Goal: Task Accomplishment & Management: Use online tool/utility

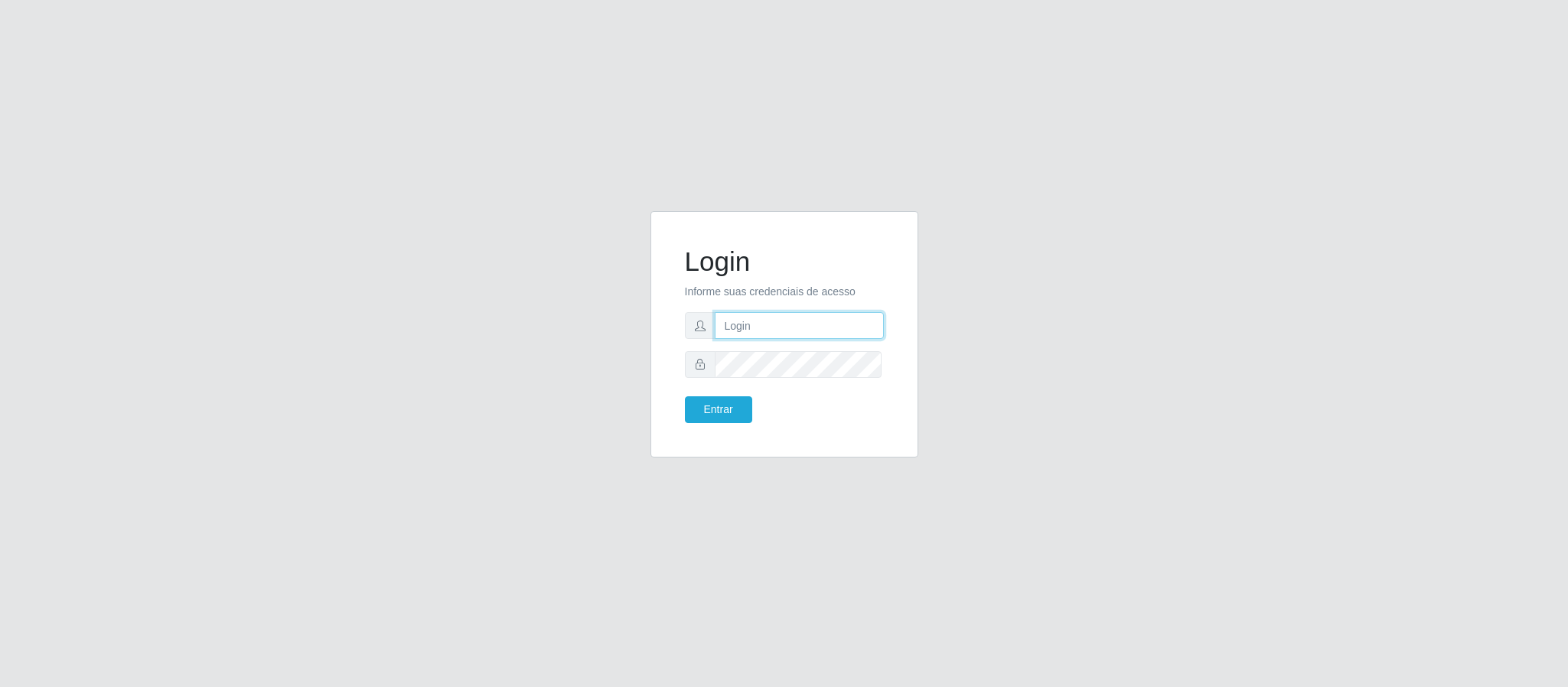
click at [743, 319] on input "text" at bounding box center [799, 325] width 169 height 26
type input "[EMAIL_ADDRESS][DOMAIN_NAME]"
click at [764, 380] on form "Login Informe suas credenciais de acesso [EMAIL_ADDRESS][DOMAIN_NAME] Entrar" at bounding box center [784, 335] width 199 height 177
click at [685, 397] on button "Entrar" at bounding box center [718, 410] width 67 height 26
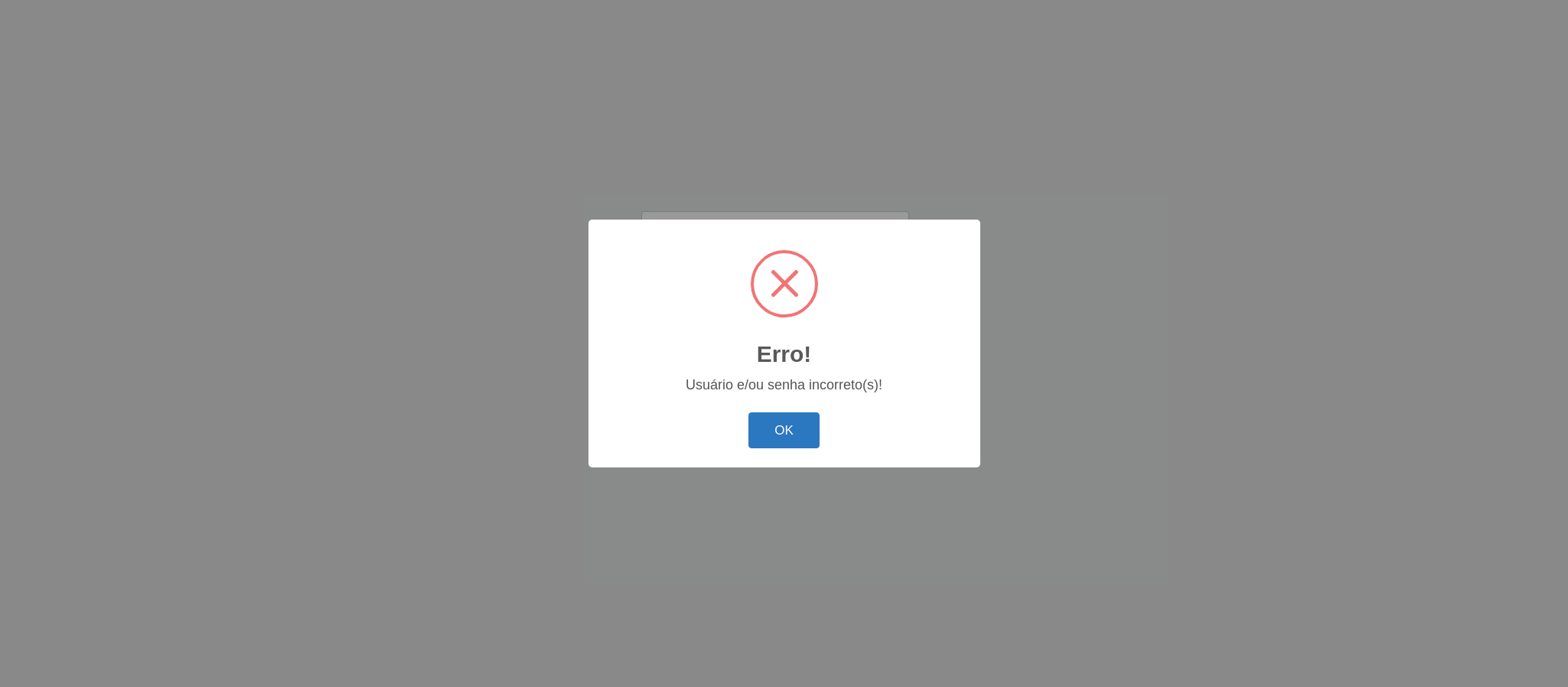
click at [789, 441] on button "OK" at bounding box center [784, 431] width 72 height 36
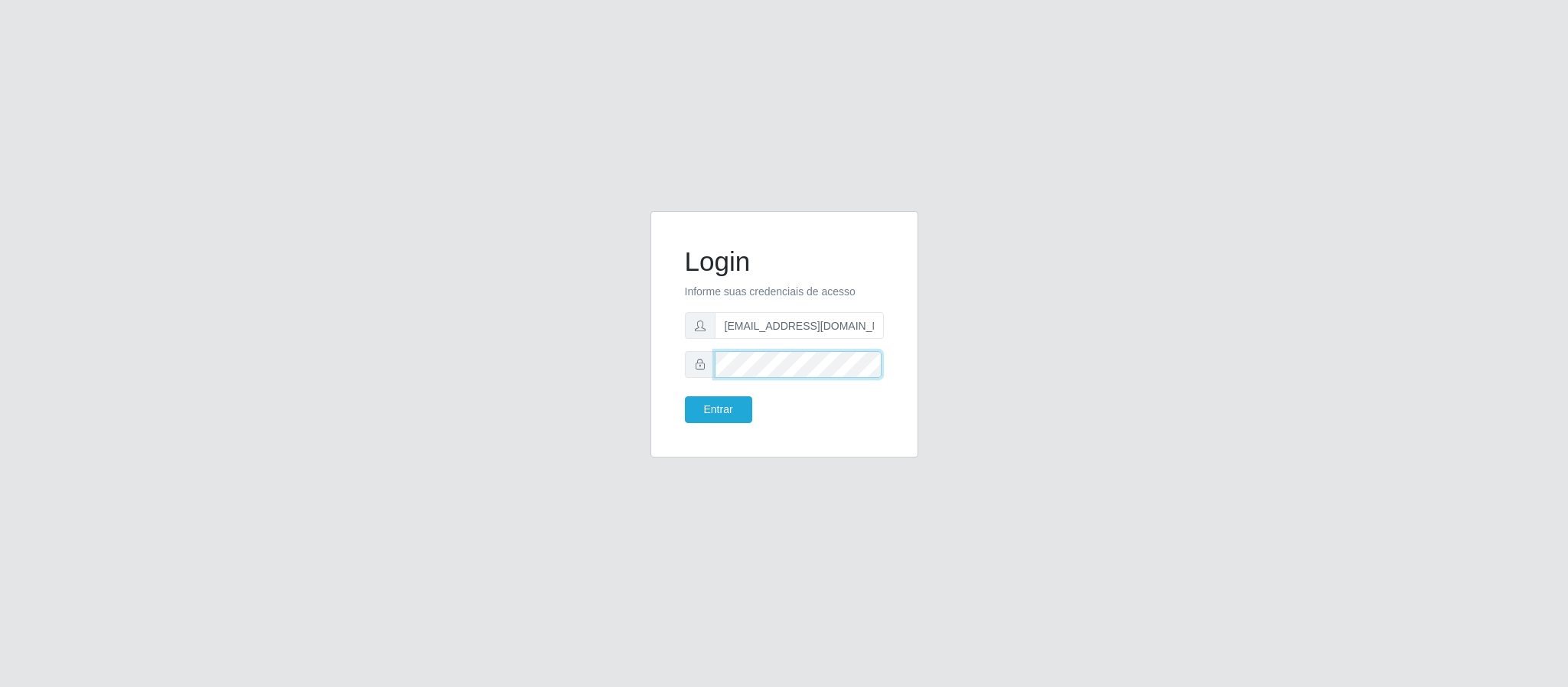
click at [675, 377] on div "Login Informe suas credenciais de acesso [EMAIL_ADDRESS][DOMAIN_NAME] Entrar" at bounding box center [785, 334] width 230 height 208
click at [685, 397] on button "Entrar" at bounding box center [718, 410] width 67 height 26
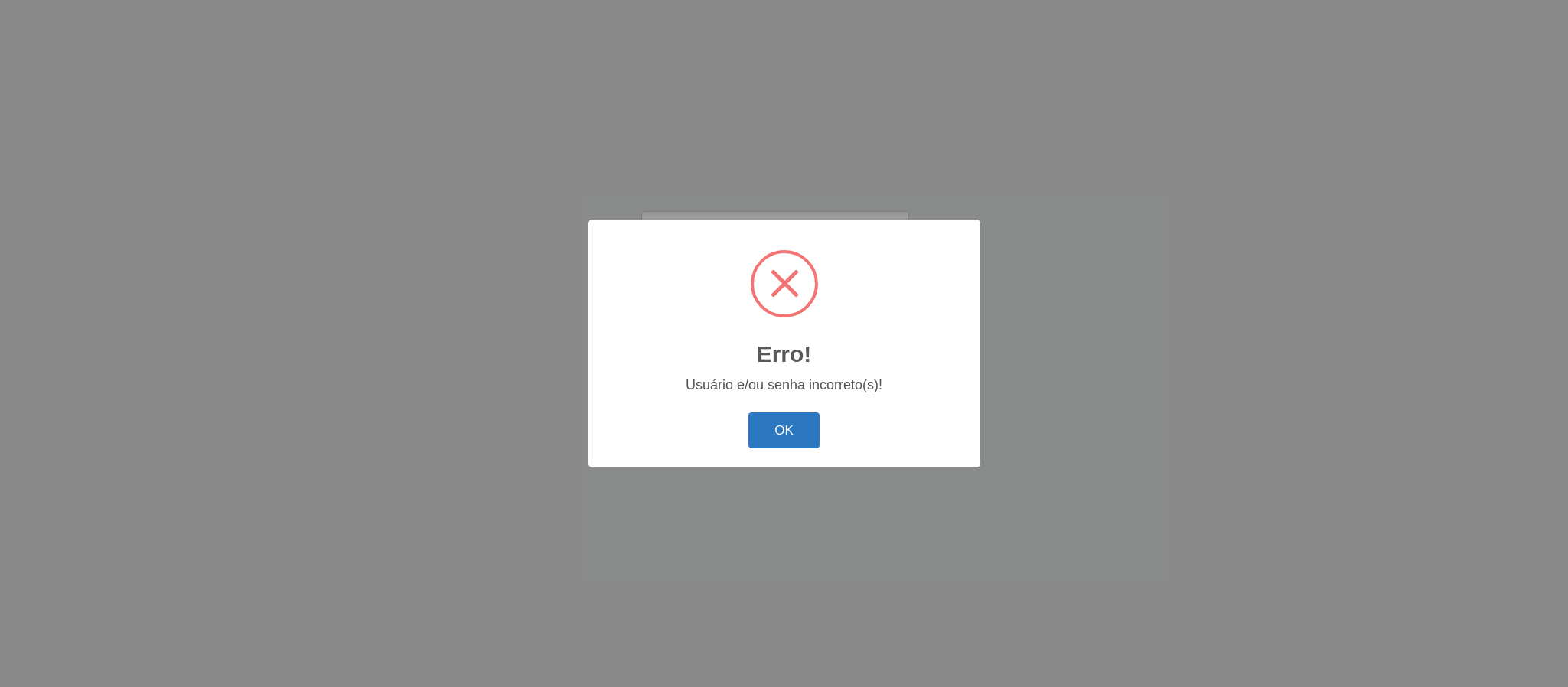
click at [776, 421] on button "OK" at bounding box center [784, 431] width 72 height 36
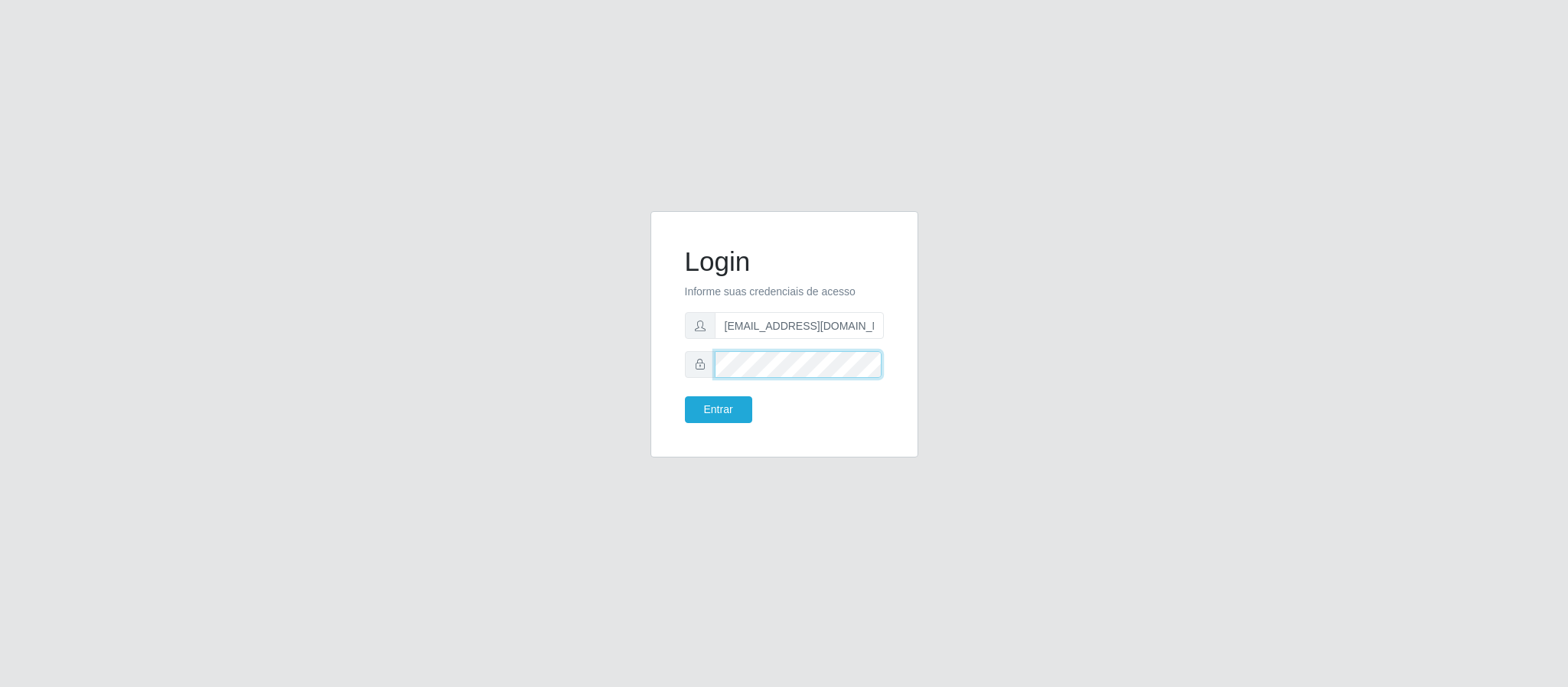
click at [581, 377] on div "Login Informe suas credenciais de acesso [EMAIL_ADDRESS][DOMAIN_NAME] Entrar" at bounding box center [785, 343] width 873 height 265
click at [685, 397] on button "Entrar" at bounding box center [718, 410] width 67 height 26
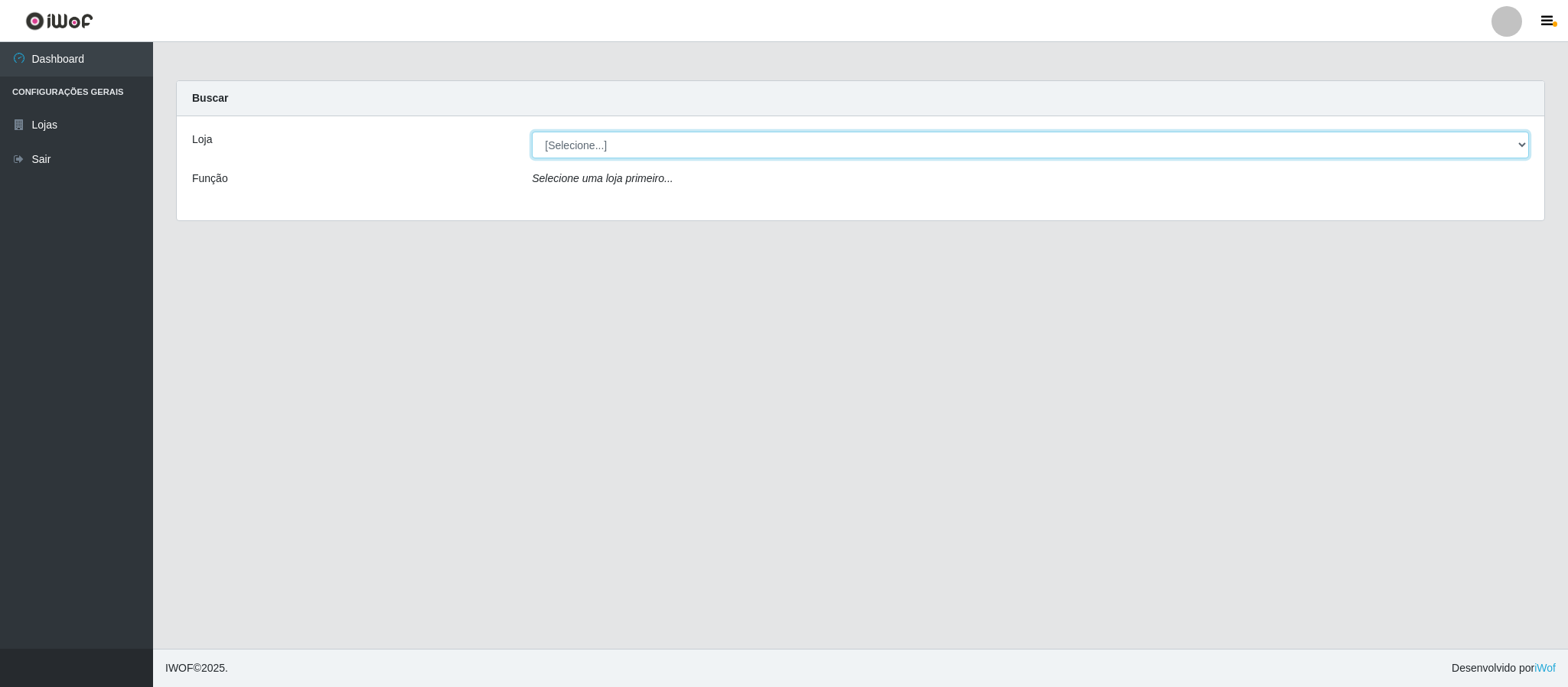
drag, startPoint x: 711, startPoint y: 139, endPoint x: 716, endPoint y: 154, distance: 15.8
click at [716, 150] on select "[Selecione...] Queiroz Atacadão - Coophab" at bounding box center [1030, 145] width 997 height 26
select select "463"
click at [531, 132] on select "[Selecione...] Queiroz Atacadão - Coophab" at bounding box center [1030, 145] width 997 height 26
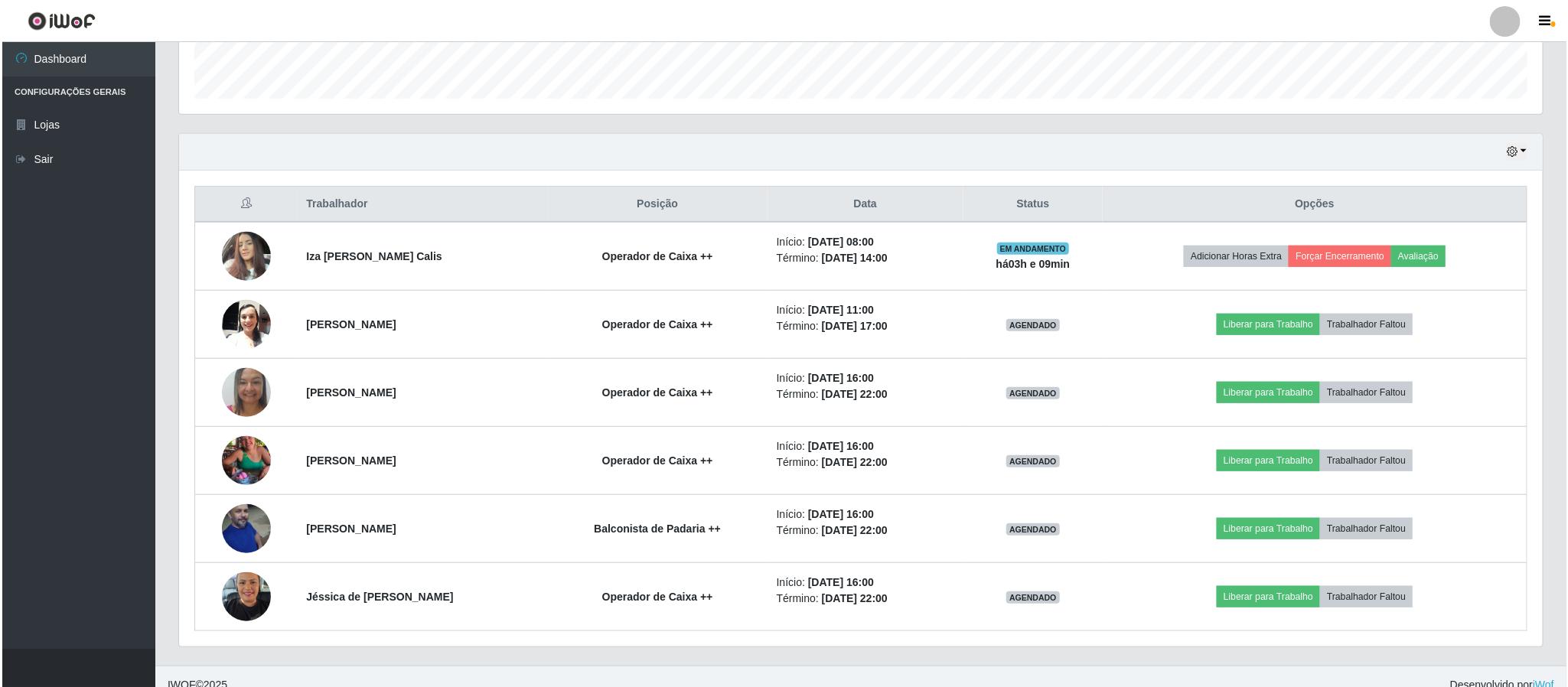
scroll to position [471, 0]
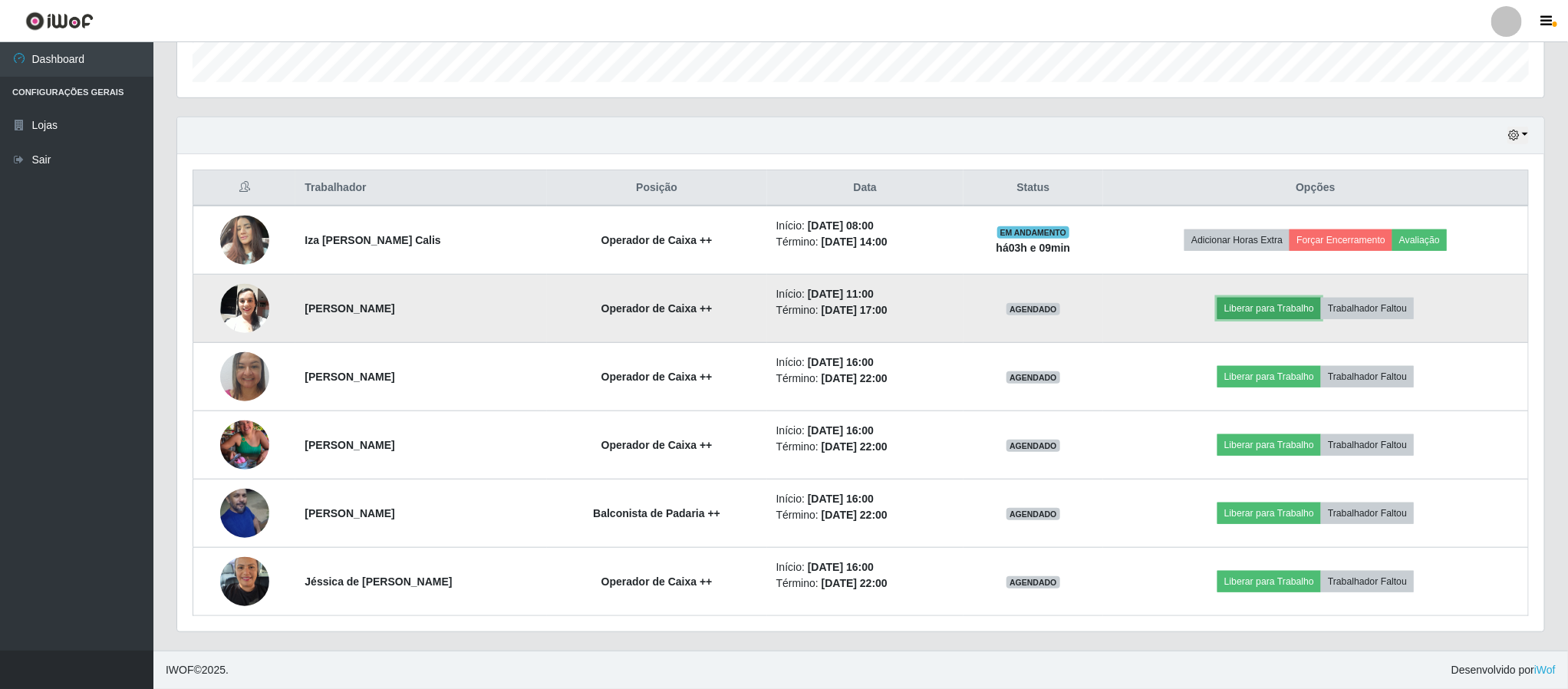
click at [1289, 306] on button "Liberar para Trabalho" at bounding box center [1270, 308] width 104 height 22
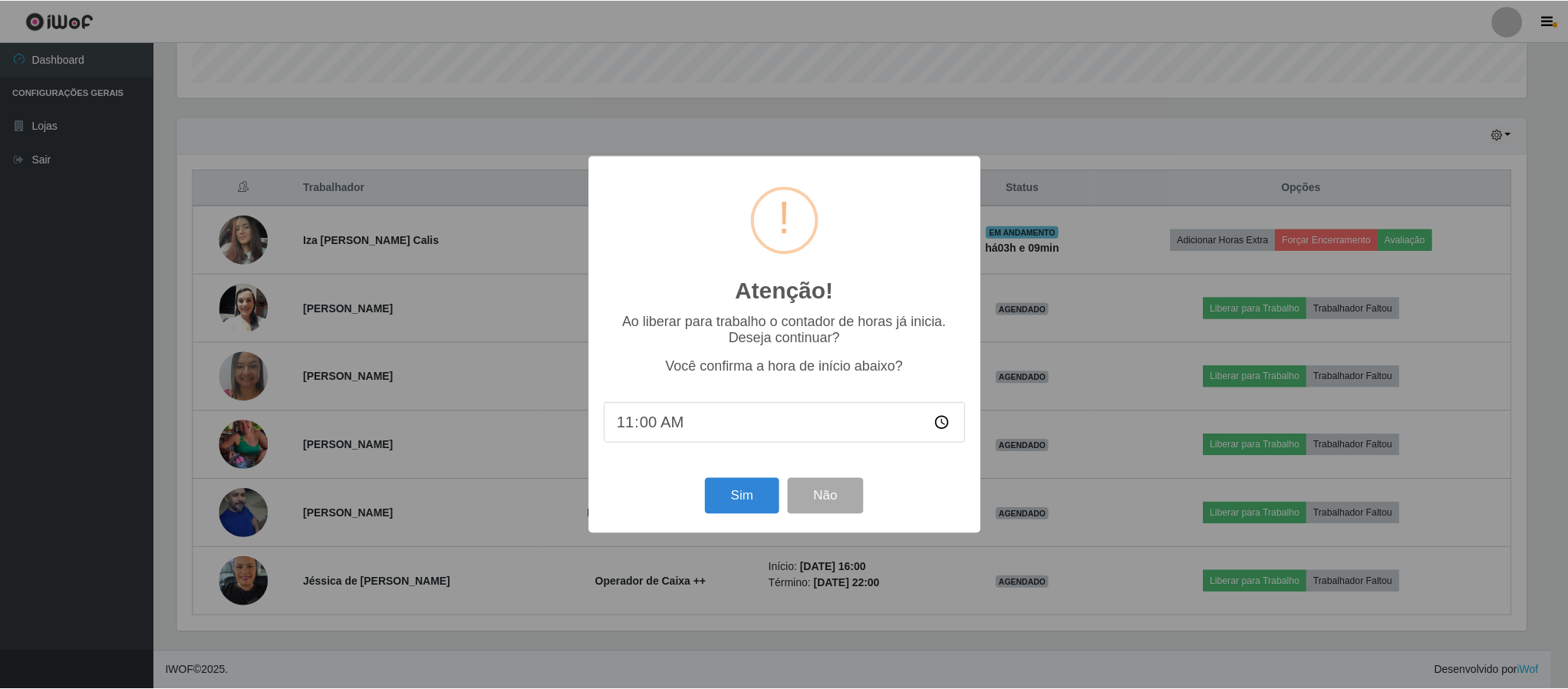
scroll to position [320, 1354]
click at [729, 497] on button "Sim" at bounding box center [743, 496] width 75 height 36
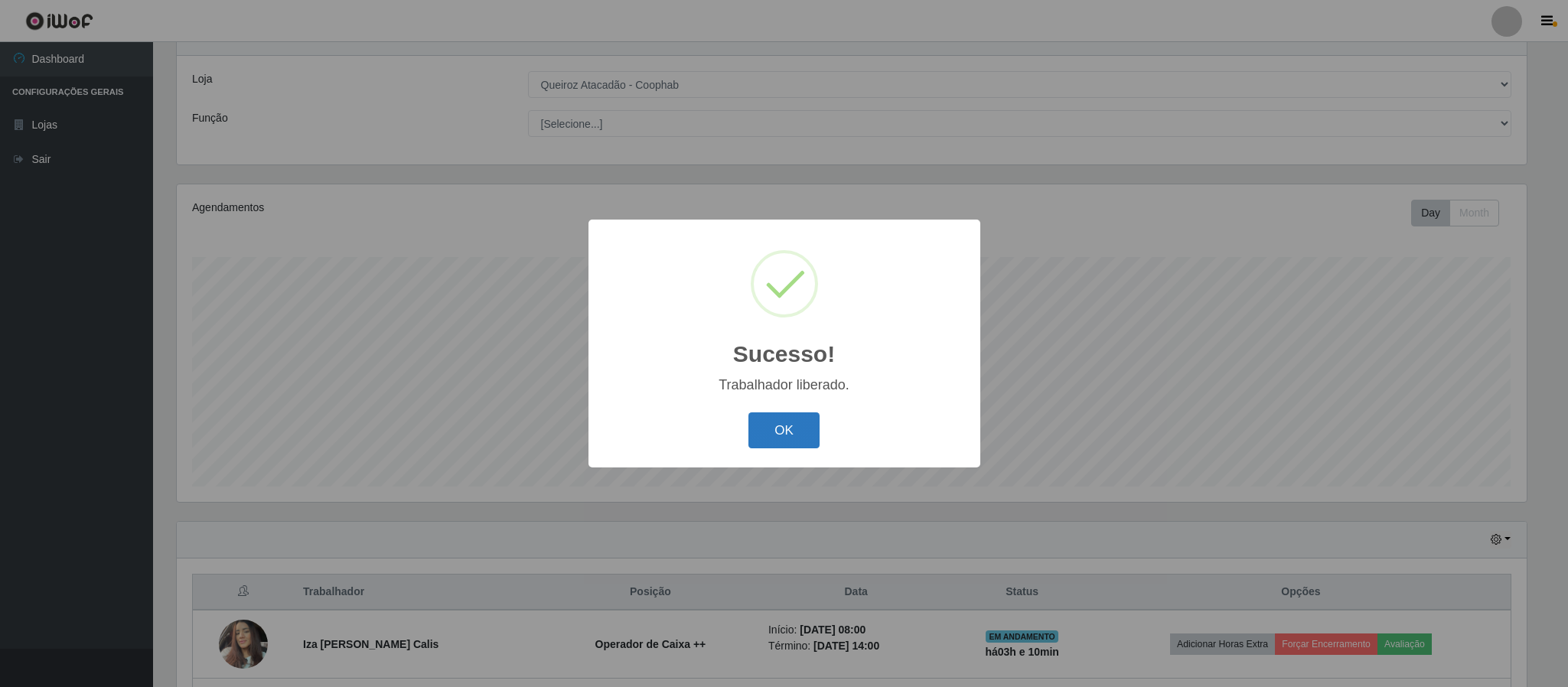
click at [783, 428] on button "OK" at bounding box center [784, 431] width 72 height 36
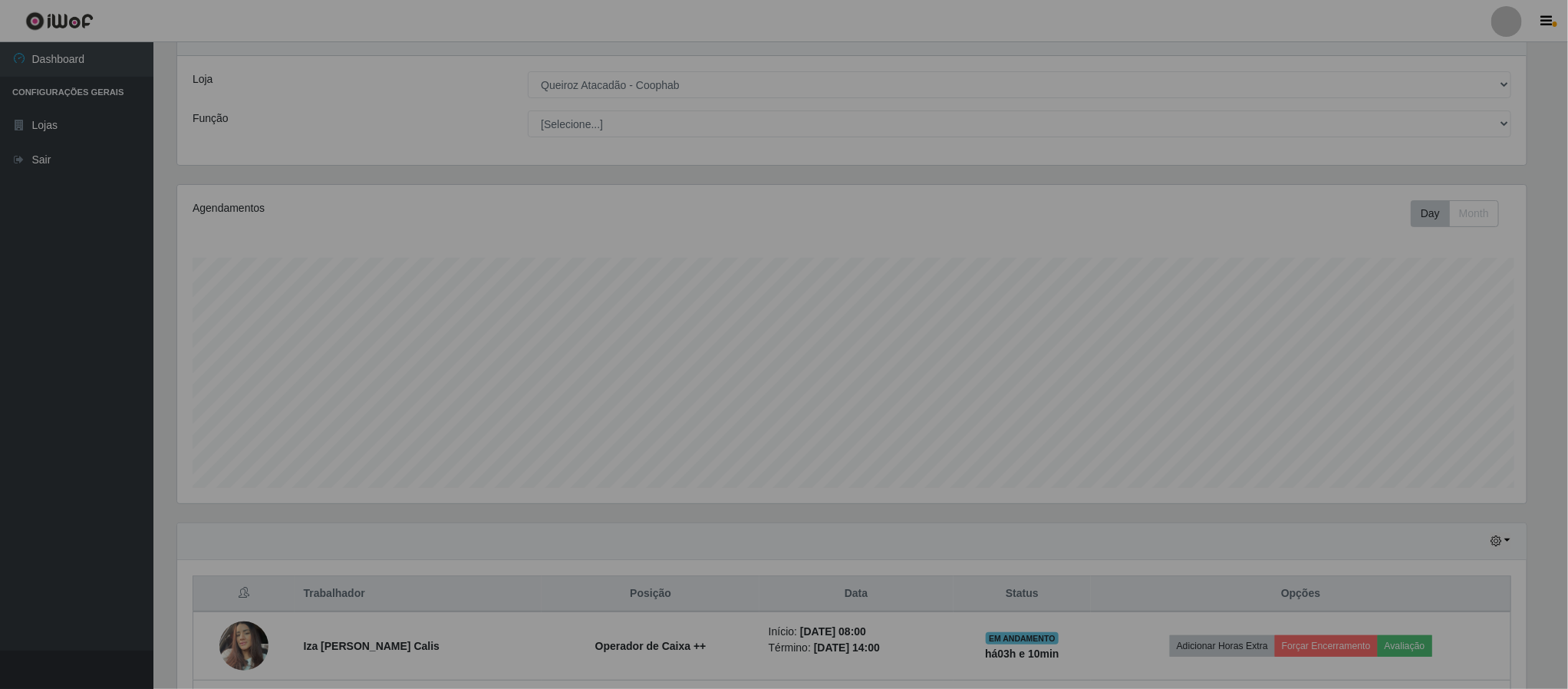
scroll to position [320, 1366]
